Goal: Information Seeking & Learning: Learn about a topic

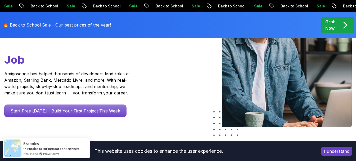
scroll to position [106, 0]
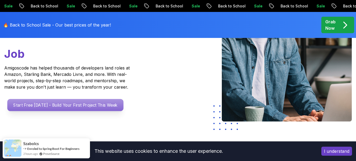
click at [89, 99] on p "Start Free Today - Build Your First Project This Week" at bounding box center [65, 105] width 116 height 12
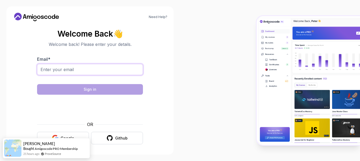
click at [99, 67] on input "Email *" at bounding box center [90, 69] width 106 height 11
click at [116, 56] on div "Welcome Back 👋 Welcome back! Please enter your details. Email * Sign in OR Goog…" at bounding box center [90, 86] width 106 height 115
click at [81, 135] on button "Google" at bounding box center [63, 138] width 52 height 12
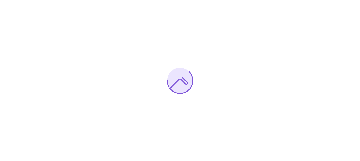
drag, startPoint x: 0, startPoint y: 0, endPoint x: 275, endPoint y: 116, distance: 298.1
click at [275, 116] on div at bounding box center [180, 80] width 360 height 161
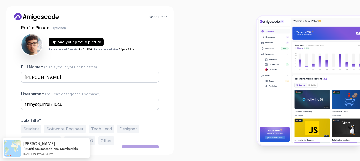
scroll to position [60, 0]
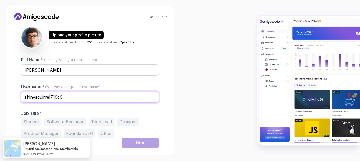
drag, startPoint x: 106, startPoint y: 100, endPoint x: 14, endPoint y: 98, distance: 92.5
click at [14, 98] on div "1 Set Up Your Profile 1 Set Up Your Profile 2 Let's Get to Know You Set Up Your…" at bounding box center [90, 86] width 155 height 123
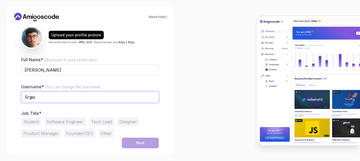
click at [77, 94] on input "Srgio" at bounding box center [90, 96] width 138 height 11
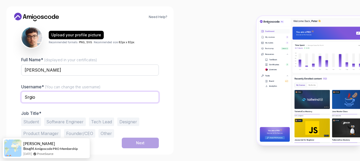
click at [77, 94] on input "Srgio" at bounding box center [90, 96] width 138 height 11
click at [63, 100] on input "Srgio" at bounding box center [90, 96] width 138 height 11
click at [79, 99] on input "Srgio" at bounding box center [90, 96] width 138 height 11
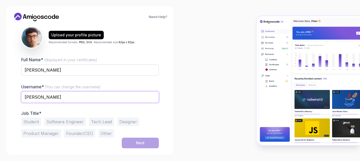
type input "Sergio Franca"
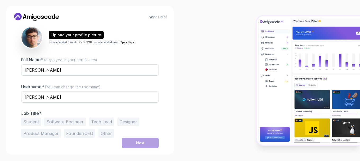
click at [39, 124] on button "Student" at bounding box center [31, 121] width 20 height 8
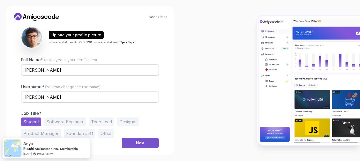
click at [135, 142] on button "Next" at bounding box center [140, 143] width 37 height 11
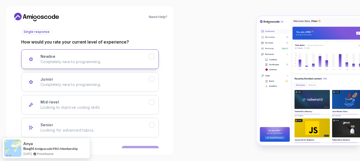
click at [93, 59] on p "Completely new to programming." at bounding box center [95, 61] width 109 height 5
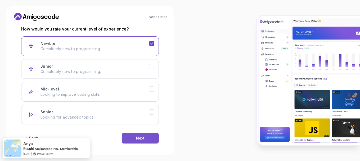
scroll to position [77, 0]
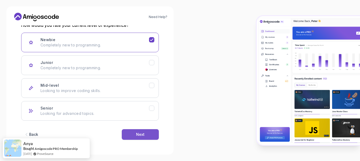
click at [140, 134] on div "Next" at bounding box center [140, 134] width 8 height 5
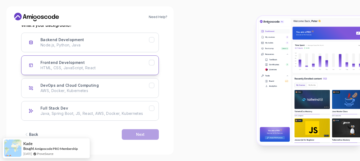
click at [124, 65] on p "HTML, CSS, JavaScript, React" at bounding box center [95, 67] width 109 height 5
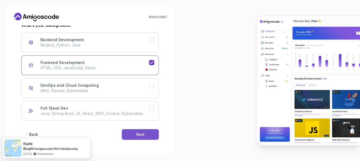
click at [140, 136] on div "Next" at bounding box center [140, 134] width 8 height 5
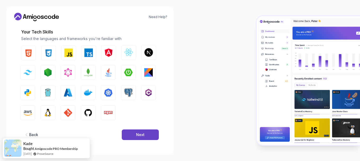
scroll to position [70, 0]
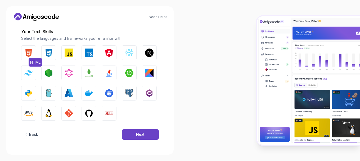
click at [24, 53] on button "HTML" at bounding box center [28, 52] width 15 height 15
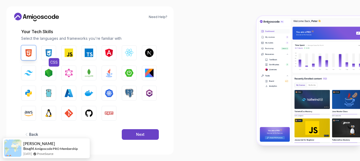
click at [46, 48] on button "CSS" at bounding box center [48, 52] width 15 height 15
click at [73, 52] on button "JavaScript" at bounding box center [68, 52] width 15 height 15
click at [140, 133] on div "Next" at bounding box center [140, 134] width 8 height 5
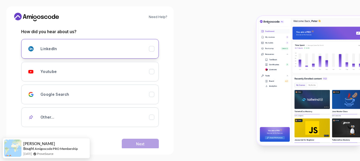
scroll to position [80, 0]
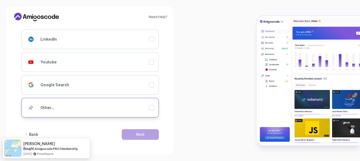
click at [122, 115] on button "Other..." at bounding box center [90, 108] width 138 height 20
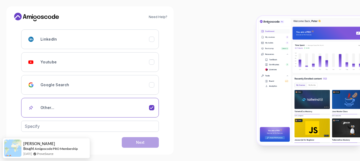
scroll to position [88, 0]
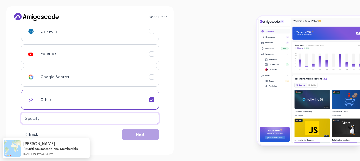
click at [124, 121] on input "text" at bounding box center [90, 118] width 138 height 11
type input "teacher"
click at [141, 133] on div "Next" at bounding box center [140, 134] width 8 height 5
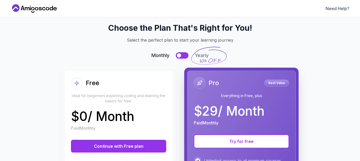
scroll to position [0, 0]
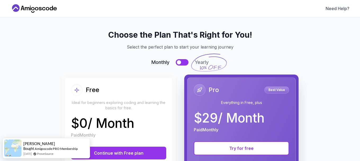
click at [179, 64] on button at bounding box center [182, 62] width 13 height 6
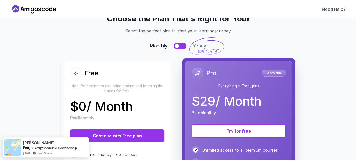
scroll to position [53, 0]
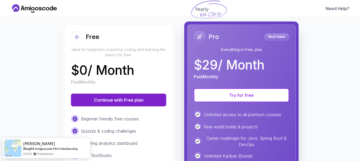
click at [111, 98] on button "Continue with Free plan" at bounding box center [118, 100] width 95 height 13
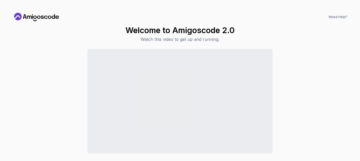
click at [49, 16] on icon at bounding box center [49, 17] width 3 height 3
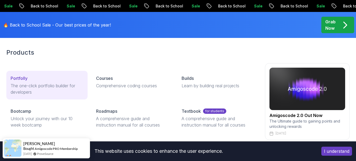
scroll to position [27, 0]
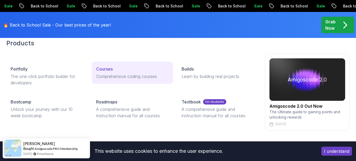
click at [121, 77] on p "Comprehensive coding courses" at bounding box center [132, 76] width 73 height 6
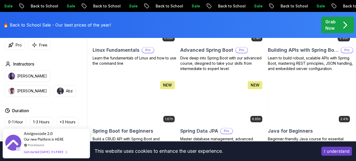
scroll to position [239, 0]
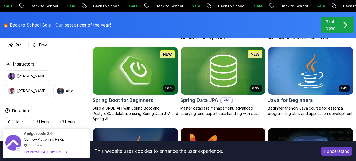
click at [152, 86] on img at bounding box center [135, 71] width 89 height 50
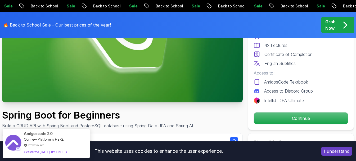
scroll to position [106, 0]
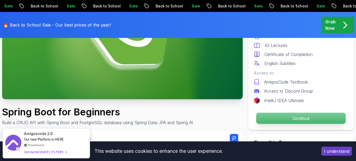
click at [301, 119] on p "Continue" at bounding box center [302, 118] width 90 height 11
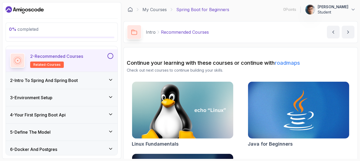
scroll to position [10, 0]
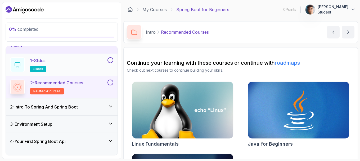
click at [101, 64] on div "1 - Slides slides" at bounding box center [58, 64] width 96 height 15
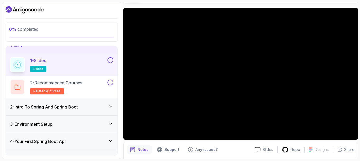
scroll to position [31, 0]
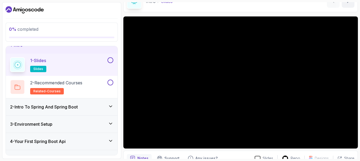
click at [111, 63] on div at bounding box center [110, 60] width 7 height 6
click at [111, 64] on button "1 - Slides slides" at bounding box center [61, 64] width 103 height 15
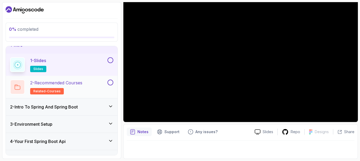
click at [64, 84] on p "2 - Recommended Courses" at bounding box center [56, 83] width 52 height 6
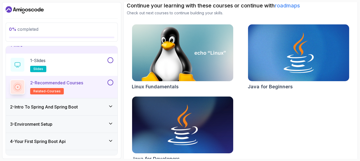
click at [92, 112] on div "2 - Intro To Spring And Spring Boot" at bounding box center [62, 106] width 112 height 17
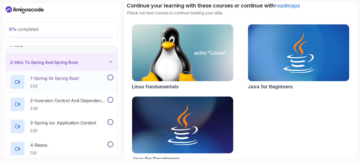
click at [79, 84] on p "2:02" at bounding box center [54, 85] width 49 height 5
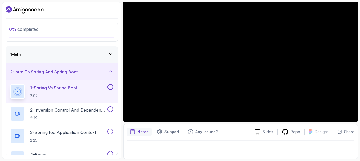
click at [106, 55] on div "1 - Intro" at bounding box center [61, 54] width 103 height 6
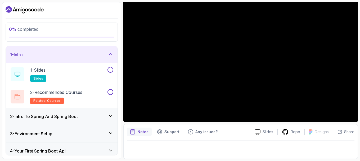
click at [110, 52] on icon at bounding box center [110, 53] width 5 height 5
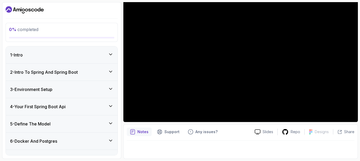
click at [110, 74] on icon at bounding box center [110, 71] width 5 height 5
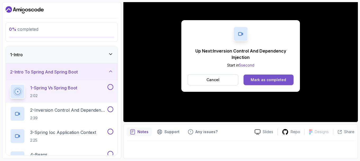
click at [285, 82] on div "Mark as completed" at bounding box center [269, 79] width 36 height 5
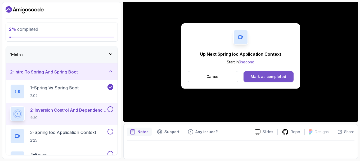
click at [268, 71] on button "Mark as completed" at bounding box center [269, 76] width 50 height 11
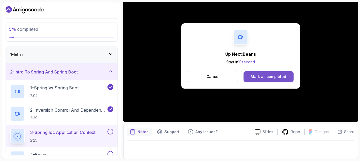
click at [267, 74] on div "Mark as completed" at bounding box center [269, 76] width 36 height 5
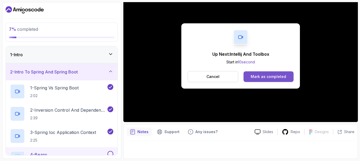
click at [282, 78] on div "Mark as completed" at bounding box center [269, 76] width 36 height 5
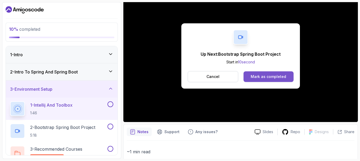
click at [265, 76] on div "Mark as completed" at bounding box center [269, 76] width 36 height 5
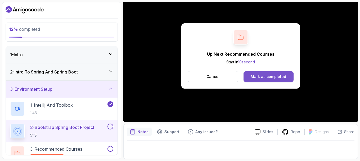
click at [252, 74] on div "Mark as completed" at bounding box center [269, 76] width 36 height 5
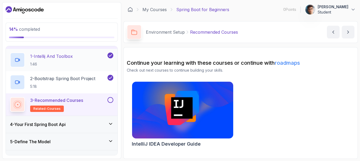
scroll to position [53, 0]
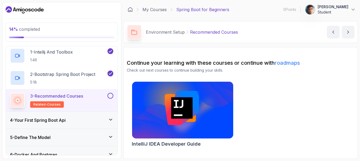
click at [106, 97] on div "3 - Recommended Courses related-courses" at bounding box center [58, 100] width 96 height 15
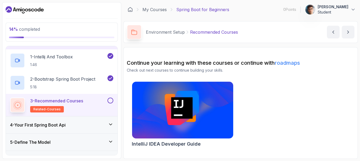
scroll to position [0, 0]
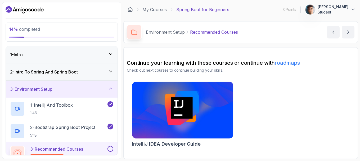
click at [97, 74] on div "2 - Intro To Spring And Spring Boot" at bounding box center [61, 72] width 103 height 6
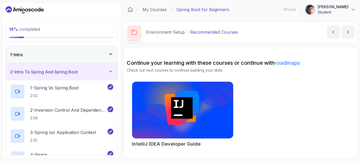
click at [103, 61] on div "1 - Intro" at bounding box center [62, 54] width 112 height 17
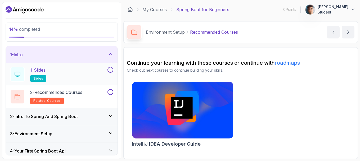
click at [98, 75] on div "1 - Slides slides" at bounding box center [58, 74] width 96 height 15
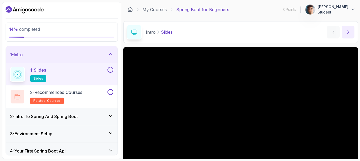
click at [351, 34] on button "next content" at bounding box center [348, 32] width 13 height 13
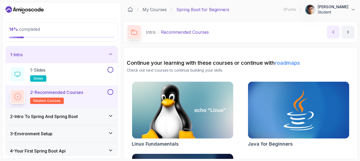
click at [332, 34] on icon "previous content" at bounding box center [333, 31] width 5 height 5
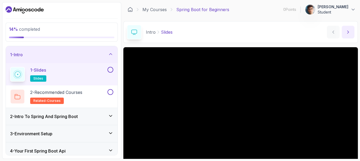
click at [352, 30] on button "next content" at bounding box center [348, 32] width 13 height 13
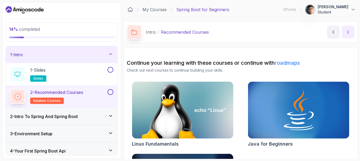
click at [352, 30] on button "next content" at bounding box center [348, 32] width 13 height 13
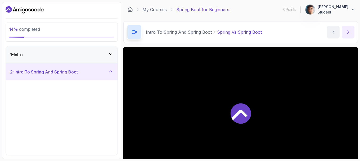
click at [352, 30] on button "next content" at bounding box center [348, 32] width 13 height 13
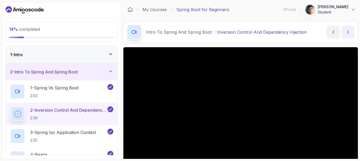
click at [350, 30] on icon "next content" at bounding box center [348, 31] width 5 height 5
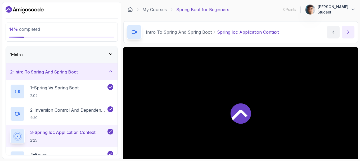
click at [350, 30] on icon "next content" at bounding box center [348, 31] width 5 height 5
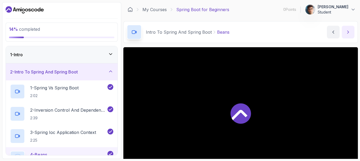
click at [350, 30] on icon "next content" at bounding box center [348, 31] width 5 height 5
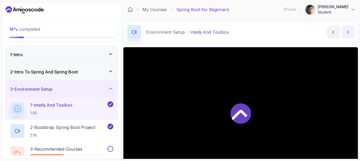
click at [350, 30] on icon "next content" at bounding box center [348, 31] width 5 height 5
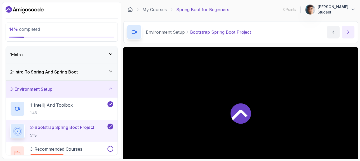
click at [350, 30] on icon "next content" at bounding box center [348, 31] width 5 height 5
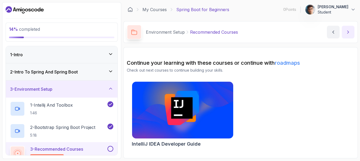
click at [350, 30] on icon "next content" at bounding box center [348, 31] width 5 height 5
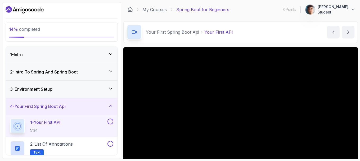
scroll to position [53, 0]
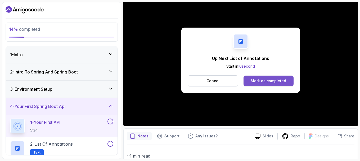
click at [273, 84] on button "Mark as completed" at bounding box center [269, 81] width 50 height 11
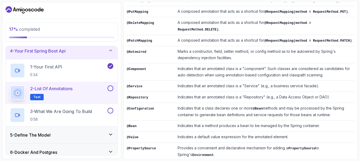
scroll to position [80, 0]
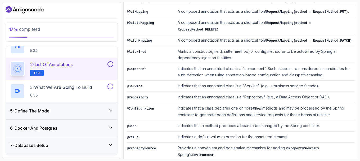
click at [110, 66] on button at bounding box center [111, 64] width 6 height 6
click at [109, 64] on button at bounding box center [111, 64] width 6 height 6
click at [109, 64] on icon at bounding box center [110, 63] width 5 height 5
drag, startPoint x: 109, startPoint y: 64, endPoint x: 105, endPoint y: 64, distance: 4.8
click at [105, 64] on div "2 - List of Annotations Text" at bounding box center [58, 68] width 96 height 15
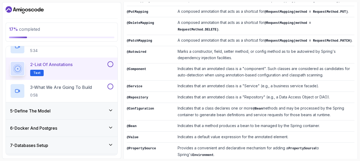
click at [109, 64] on button at bounding box center [111, 64] width 6 height 6
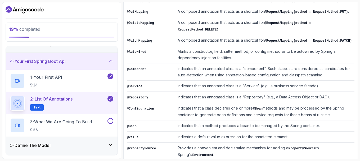
scroll to position [0, 0]
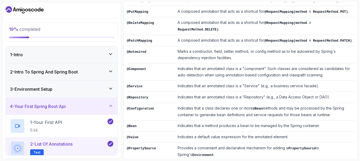
click at [95, 70] on div "2 - Intro To Spring And Spring Boot" at bounding box center [61, 72] width 103 height 6
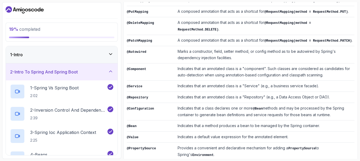
click at [105, 57] on div "1 - Intro" at bounding box center [61, 54] width 103 height 6
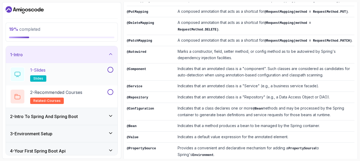
click at [112, 70] on button at bounding box center [111, 70] width 6 height 6
click at [110, 89] on button at bounding box center [111, 92] width 6 height 6
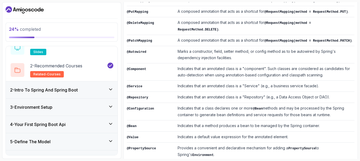
click at [110, 88] on icon at bounding box center [110, 89] width 5 height 5
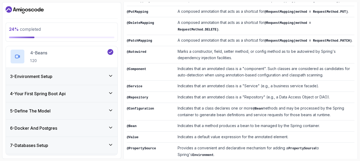
click at [107, 78] on div "3 - Environment Setup" at bounding box center [61, 76] width 103 height 6
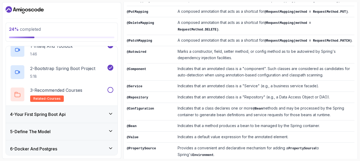
scroll to position [58, 0]
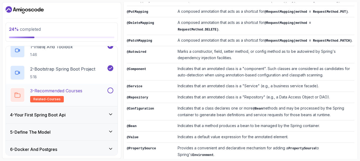
click at [109, 89] on button at bounding box center [111, 90] width 6 height 6
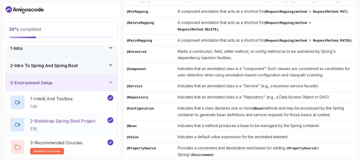
scroll to position [5, 0]
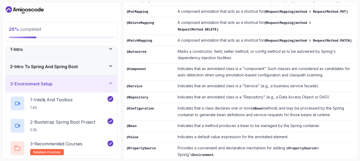
click at [95, 72] on div "2 - Intro To Spring And Spring Boot" at bounding box center [62, 66] width 112 height 17
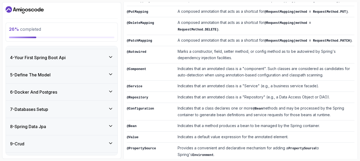
click at [97, 61] on div "4 - Your First Spring Boot Api" at bounding box center [62, 57] width 112 height 17
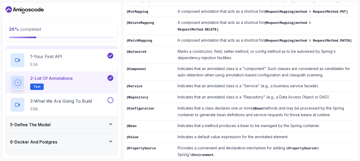
scroll to position [75, 0]
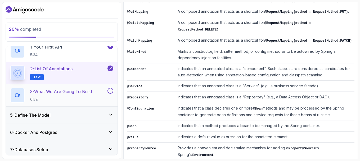
click at [109, 89] on button at bounding box center [111, 91] width 6 height 6
click at [108, 113] on icon at bounding box center [110, 114] width 5 height 5
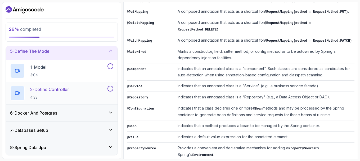
scroll to position [72, 0]
click at [111, 88] on button at bounding box center [111, 89] width 6 height 6
click at [110, 67] on button at bounding box center [111, 67] width 6 height 6
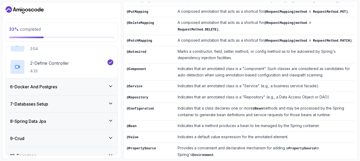
click at [109, 84] on icon at bounding box center [110, 85] width 5 height 5
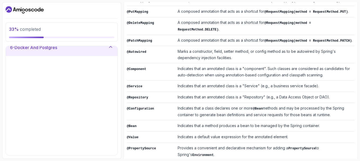
scroll to position [98, 0]
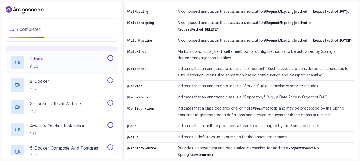
click at [111, 60] on button at bounding box center [111, 58] width 6 height 6
click at [110, 79] on button at bounding box center [111, 80] width 6 height 6
click at [110, 102] on button at bounding box center [111, 103] width 6 height 6
click at [111, 125] on button at bounding box center [111, 125] width 6 height 6
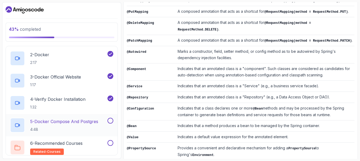
click at [111, 122] on button at bounding box center [111, 121] width 6 height 6
click at [111, 142] on button at bounding box center [111, 143] width 6 height 6
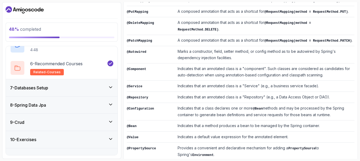
click at [108, 87] on div "7 - Databases Setup" at bounding box center [61, 88] width 103 height 6
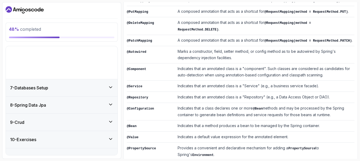
scroll to position [98, 0]
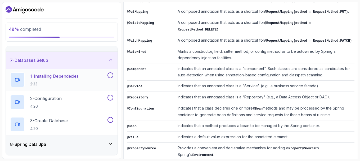
click at [110, 77] on button at bounding box center [111, 75] width 6 height 6
click at [109, 97] on button at bounding box center [111, 98] width 6 height 6
click at [108, 118] on button at bounding box center [111, 120] width 6 height 6
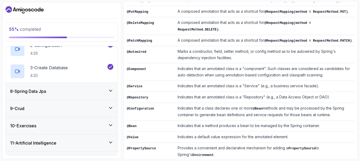
click at [97, 92] on div "8 - Spring Data Jpa" at bounding box center [61, 91] width 103 height 6
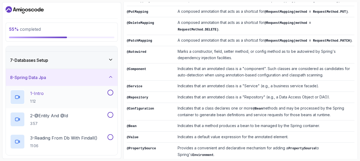
click at [108, 92] on button at bounding box center [111, 93] width 6 height 6
click at [109, 114] on button at bounding box center [111, 115] width 6 height 6
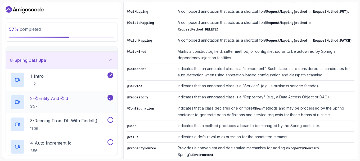
scroll to position [124, 0]
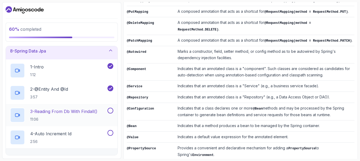
click at [112, 109] on button at bounding box center [111, 111] width 6 height 6
click at [110, 132] on button at bounding box center [111, 133] width 6 height 6
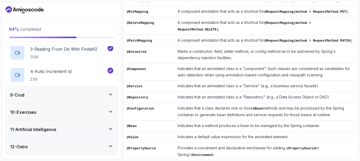
click at [111, 96] on icon at bounding box center [110, 94] width 5 height 5
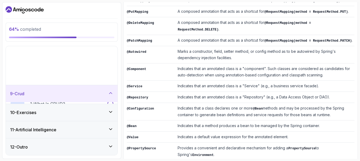
scroll to position [98, 0]
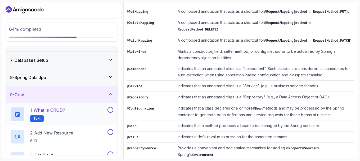
click at [109, 110] on button at bounding box center [111, 110] width 6 height 6
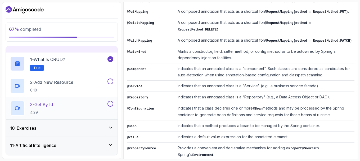
scroll to position [151, 0]
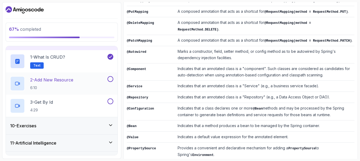
click at [110, 81] on button at bounding box center [111, 79] width 6 height 6
click at [110, 104] on button at bounding box center [111, 101] width 6 height 6
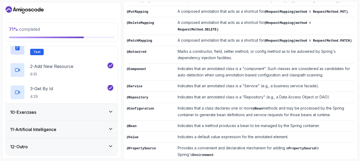
click at [91, 110] on div "10 - Exercises" at bounding box center [61, 112] width 103 height 6
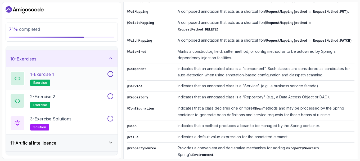
click at [99, 77] on div "1 - Exercise 1 exercise" at bounding box center [58, 78] width 96 height 15
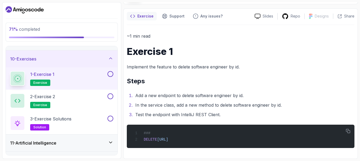
scroll to position [39, 0]
click at [111, 95] on button at bounding box center [111, 96] width 6 height 6
click at [111, 117] on button at bounding box center [111, 119] width 6 height 6
click at [111, 74] on button at bounding box center [111, 74] width 6 height 6
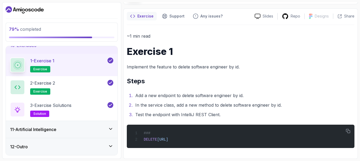
click at [99, 126] on div "11 - Artificial Intelligence" at bounding box center [61, 129] width 103 height 6
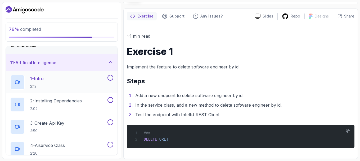
click at [111, 78] on button at bounding box center [111, 78] width 6 height 6
click at [109, 100] on button at bounding box center [111, 100] width 6 height 6
click at [108, 121] on button at bounding box center [111, 122] width 6 height 6
click at [112, 144] on button at bounding box center [111, 145] width 6 height 6
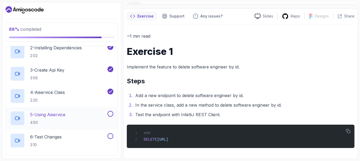
click at [109, 114] on button at bounding box center [111, 114] width 6 height 6
click at [110, 137] on button at bounding box center [111, 136] width 6 height 6
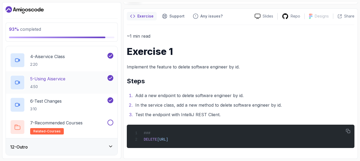
scroll to position [253, 0]
click at [111, 125] on button at bounding box center [111, 122] width 6 height 6
click at [101, 143] on div "12 - Outro" at bounding box center [62, 146] width 112 height 17
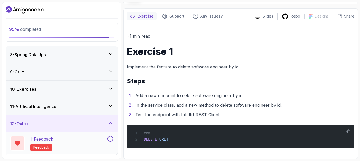
scroll to position [142, 0]
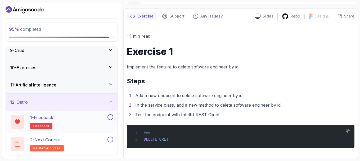
click at [110, 117] on button at bounding box center [111, 117] width 6 height 6
click at [111, 138] on button at bounding box center [111, 139] width 6 height 6
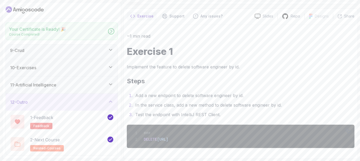
scroll to position [140, 0]
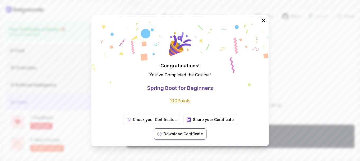
drag, startPoint x: 226, startPoint y: 126, endPoint x: 221, endPoint y: 127, distance: 4.8
click at [207, 128] on button "Download Certificate" at bounding box center [180, 133] width 53 height 11
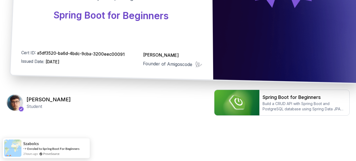
scroll to position [175, 0]
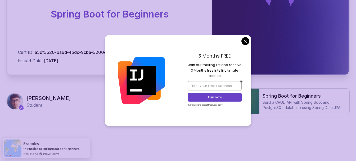
click at [241, 45] on div "3 Months FREE Join our mailing list and receive 3 Months free Intellij Ultimate…" at bounding box center [214, 80] width 73 height 91
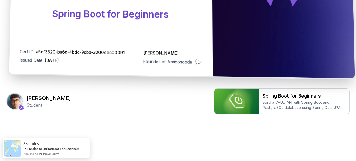
click at [193, 63] on div "Founder of Amigoscode" at bounding box center [172, 61] width 59 height 7
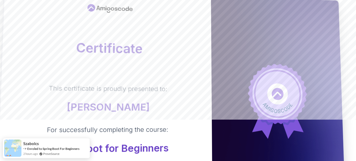
scroll to position [0, 0]
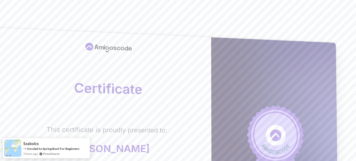
click at [231, 72] on div at bounding box center [274, 142] width 127 height 211
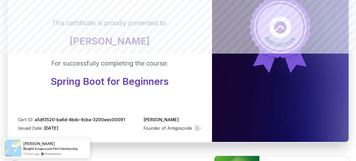
scroll to position [106, 0]
